Goal: Task Accomplishment & Management: Use online tool/utility

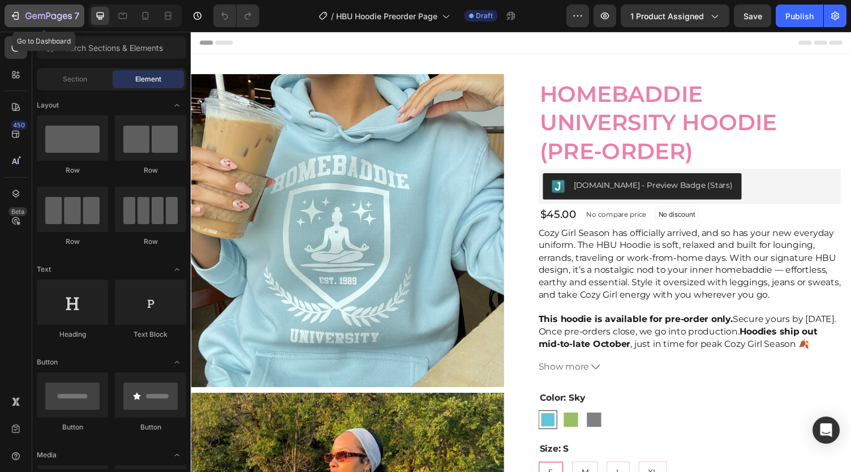
click at [50, 9] on div "7" at bounding box center [52, 16] width 54 height 14
click at [8, 69] on div at bounding box center [16, 74] width 23 height 23
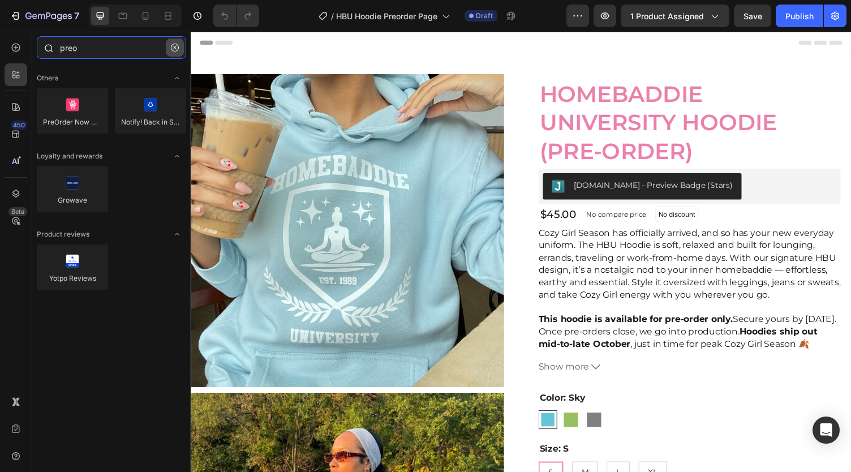
type input "preo"
click at [178, 43] on button "button" at bounding box center [175, 47] width 18 height 18
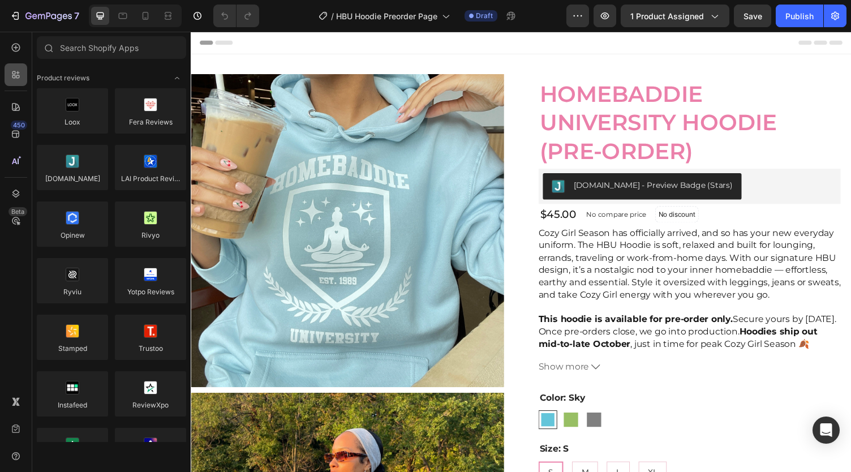
click at [15, 76] on icon at bounding box center [13, 76] width 3 height 3
click at [15, 73] on icon at bounding box center [13, 72] width 3 height 3
click at [806, 12] on div "Publish" at bounding box center [800, 16] width 28 height 12
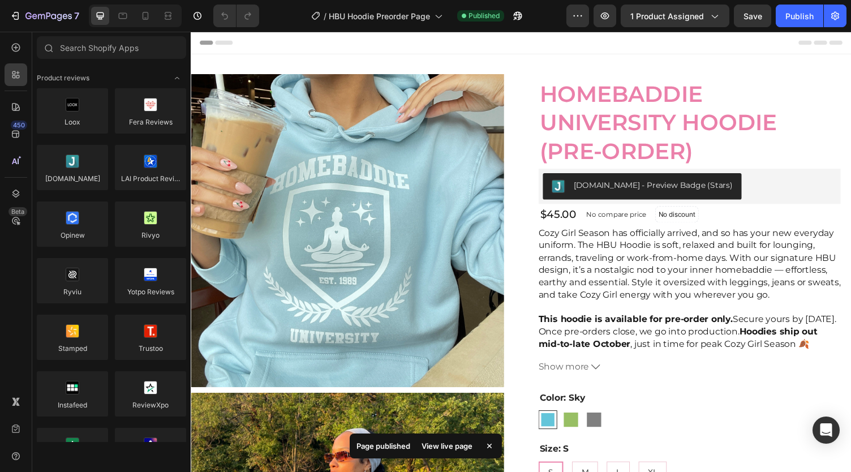
click at [436, 445] on div "View live page" at bounding box center [447, 446] width 65 height 16
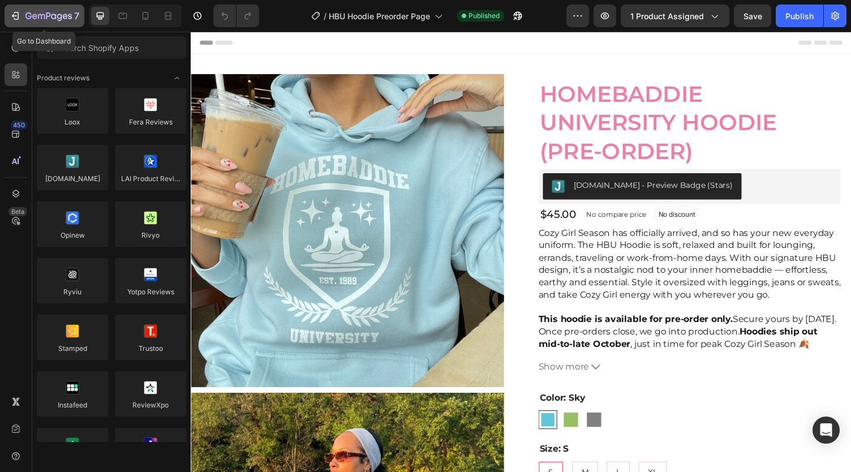
click at [31, 12] on icon "button" at bounding box center [48, 17] width 46 height 10
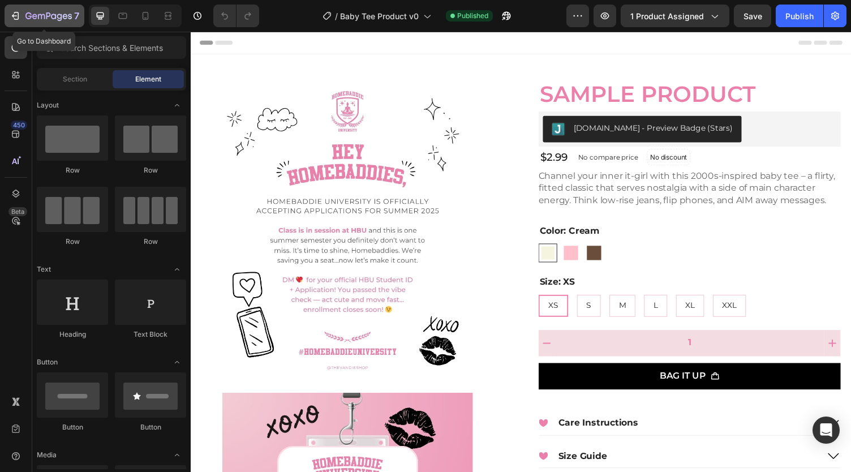
click at [18, 15] on icon "button" at bounding box center [16, 16] width 5 height 8
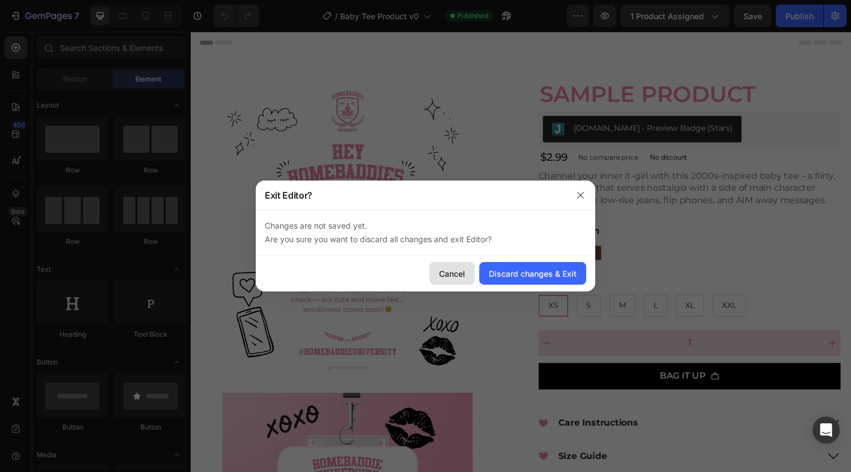
click at [462, 273] on div "Cancel" at bounding box center [452, 274] width 26 height 12
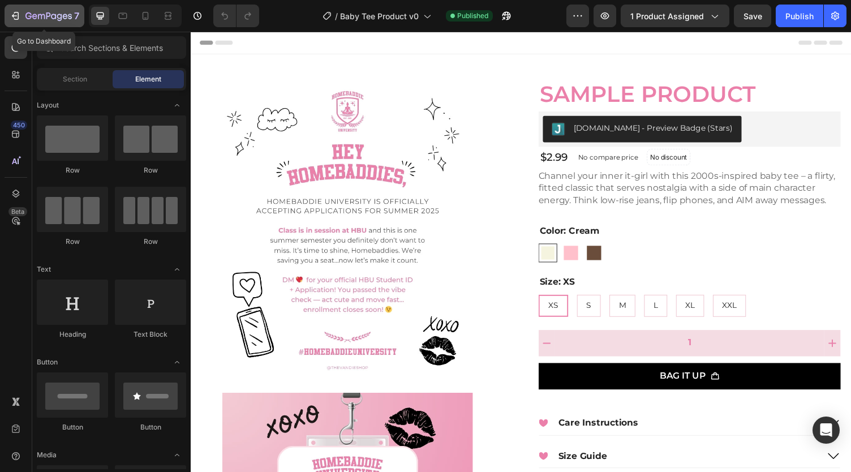
click at [16, 12] on icon "button" at bounding box center [16, 16] width 5 height 8
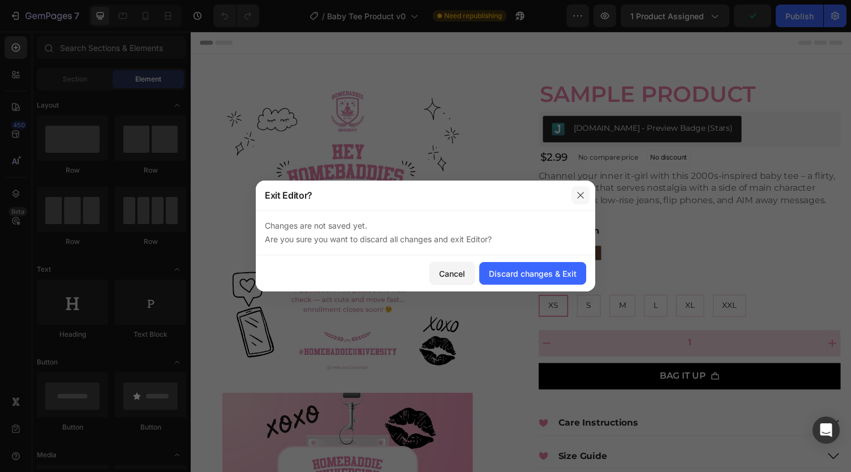
click at [584, 191] on icon "button" at bounding box center [580, 195] width 9 height 9
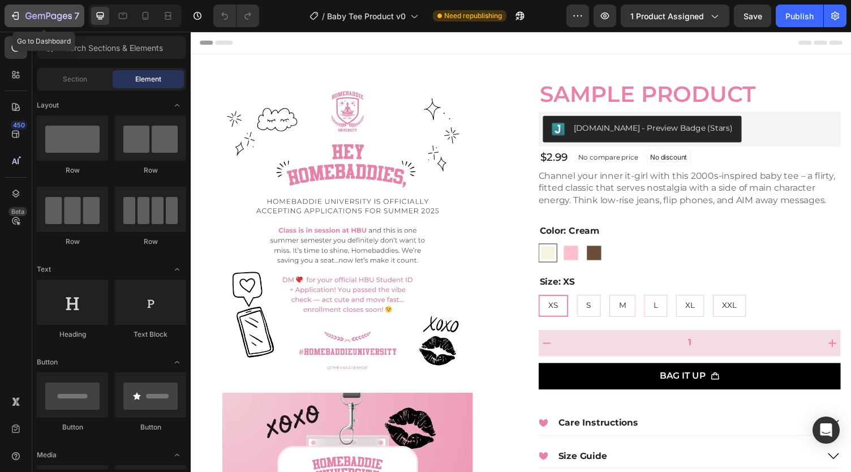
click at [43, 13] on icon "button" at bounding box center [48, 17] width 46 height 10
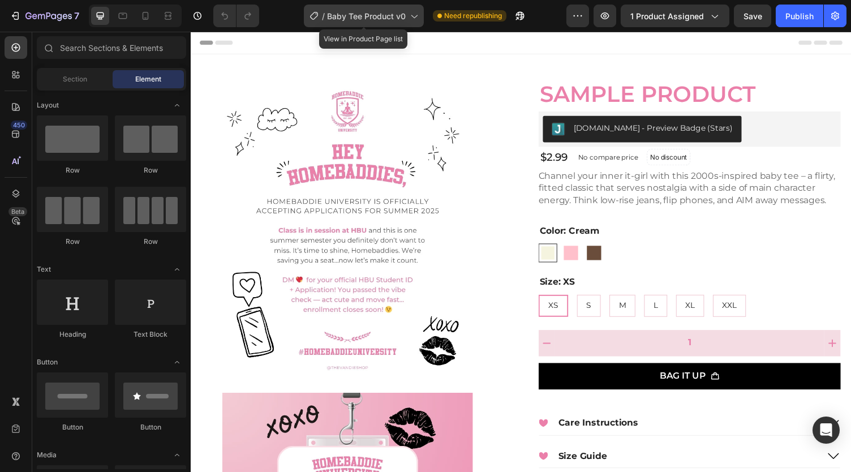
click at [347, 19] on span "Baby Tee Product v0" at bounding box center [366, 16] width 79 height 12
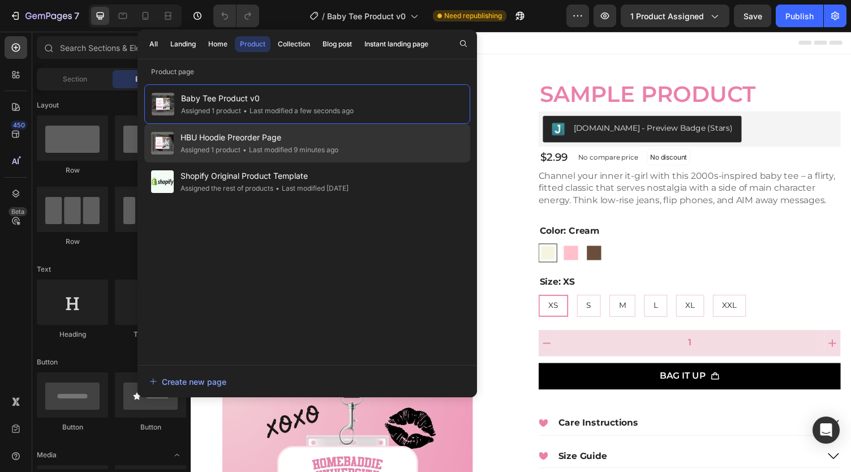
click at [228, 129] on div "HBU Hoodie Preorder Page Assigned 1 product • Last modified 9 minutes ago" at bounding box center [307, 143] width 326 height 38
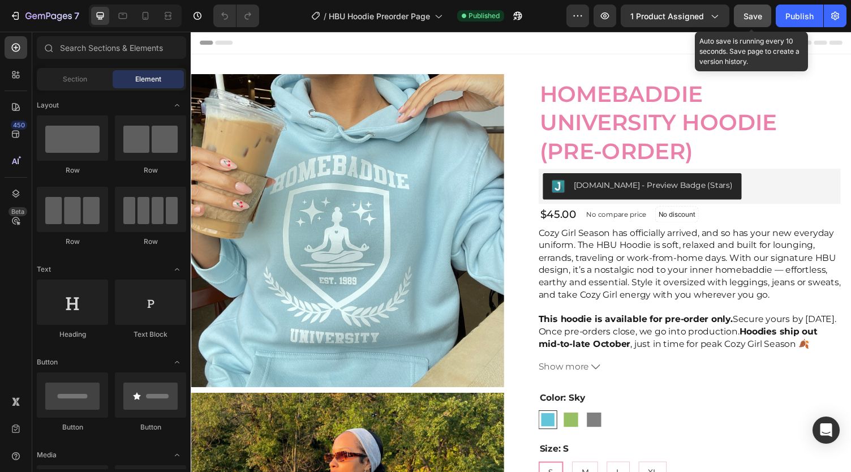
click at [752, 18] on span "Save" at bounding box center [753, 16] width 19 height 10
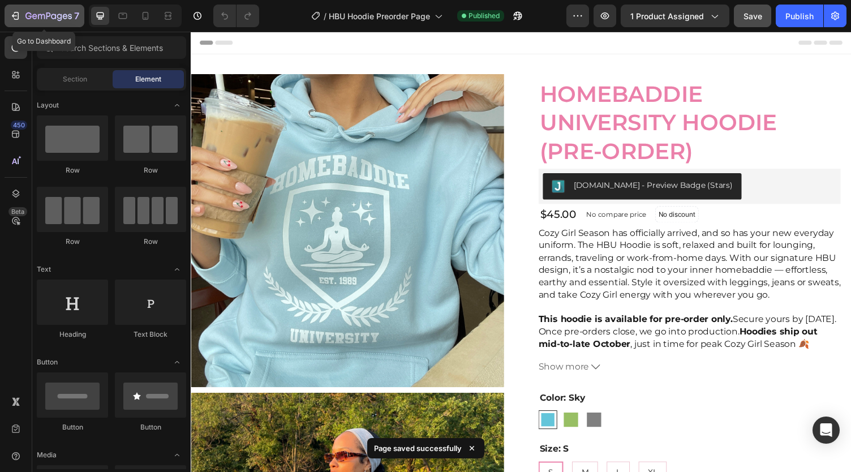
click at [21, 17] on div "7" at bounding box center [45, 16] width 70 height 14
